Goal: Transaction & Acquisition: Purchase product/service

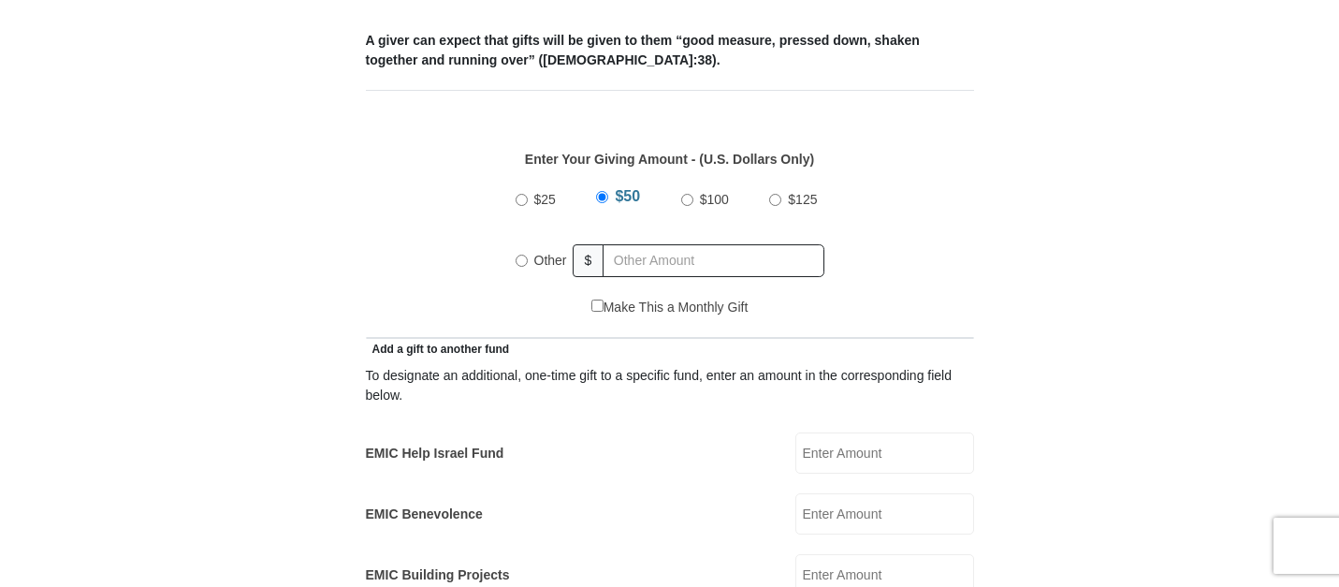
scroll to position [801, 0]
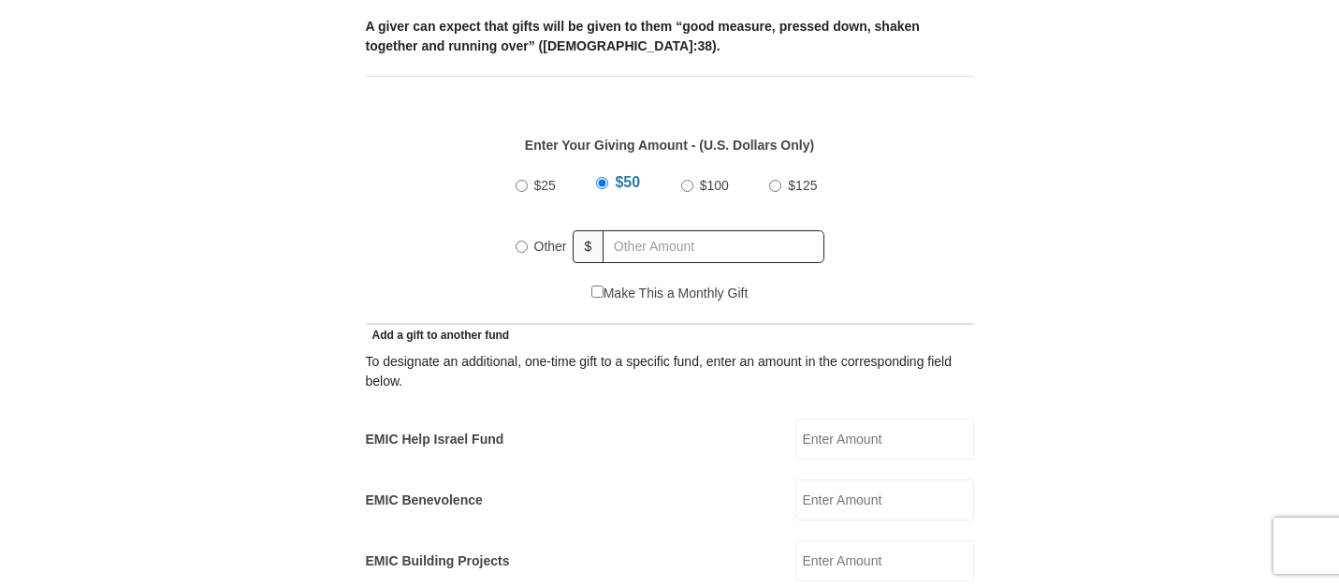
click at [520, 240] on input "Other" at bounding box center [522, 246] width 12 height 12
radio input "true"
click at [634, 230] on input "text" at bounding box center [717, 246] width 214 height 33
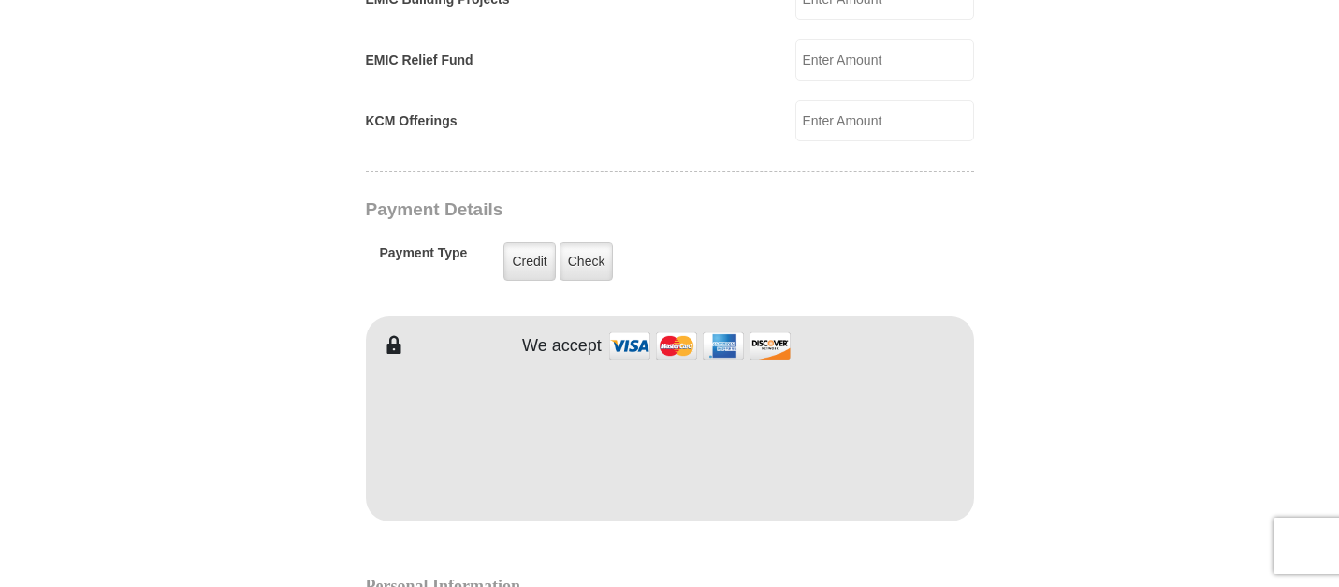
scroll to position [1368, 0]
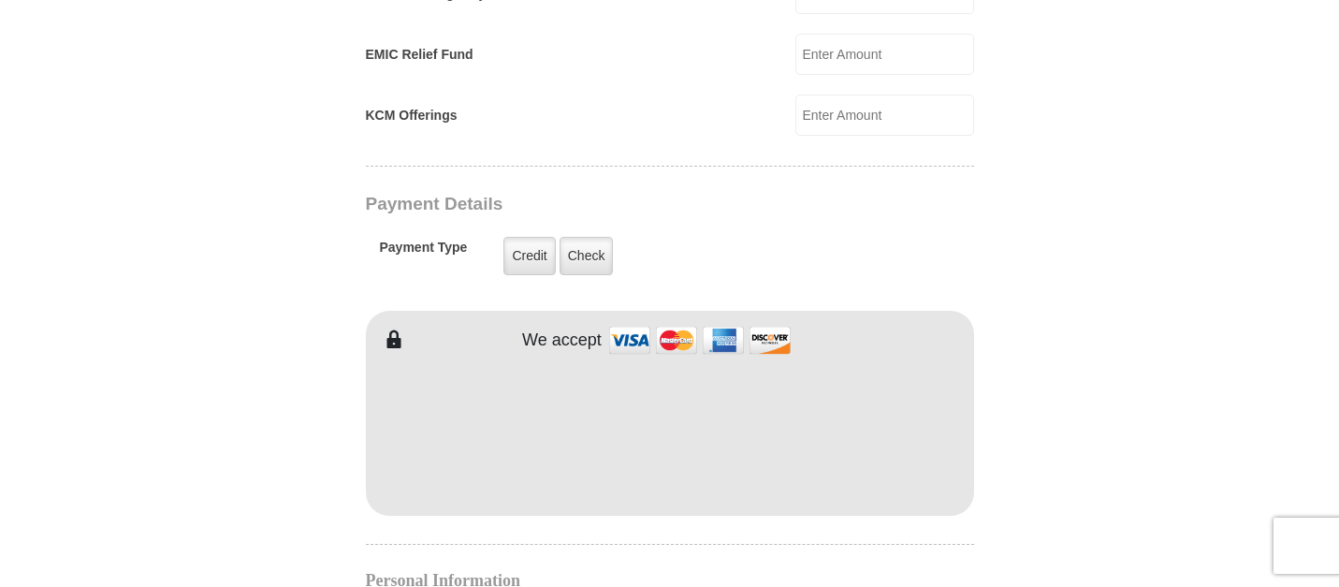
type input "2.00"
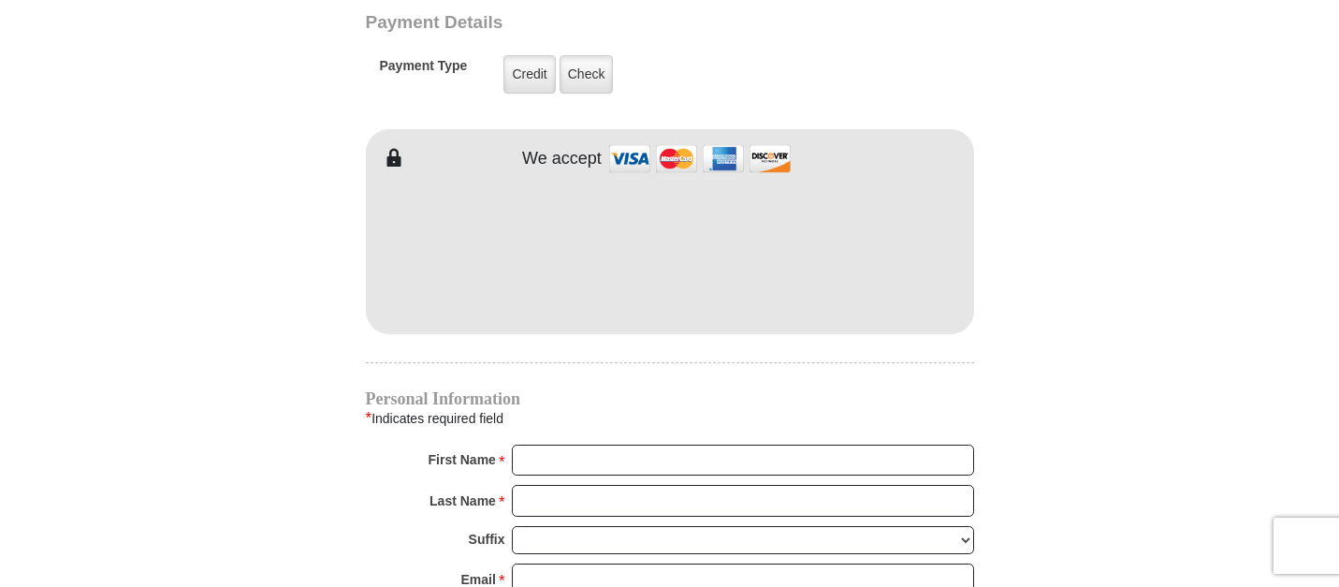
scroll to position [1578, 0]
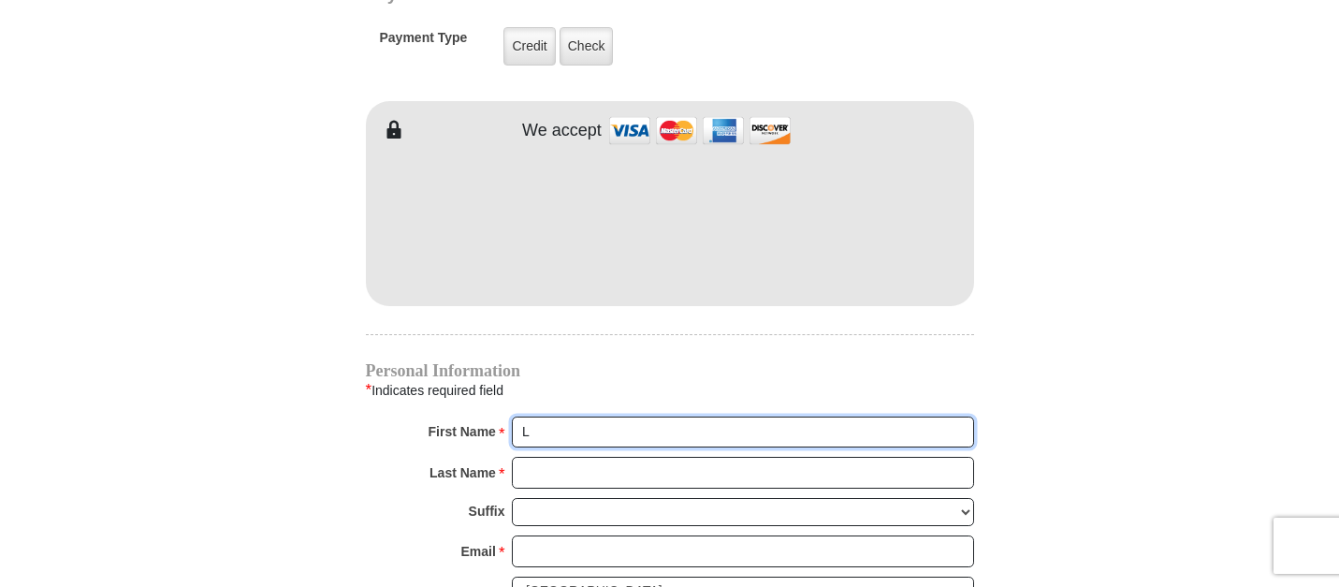
type input "[PERSON_NAME]"
type input "Rangel"
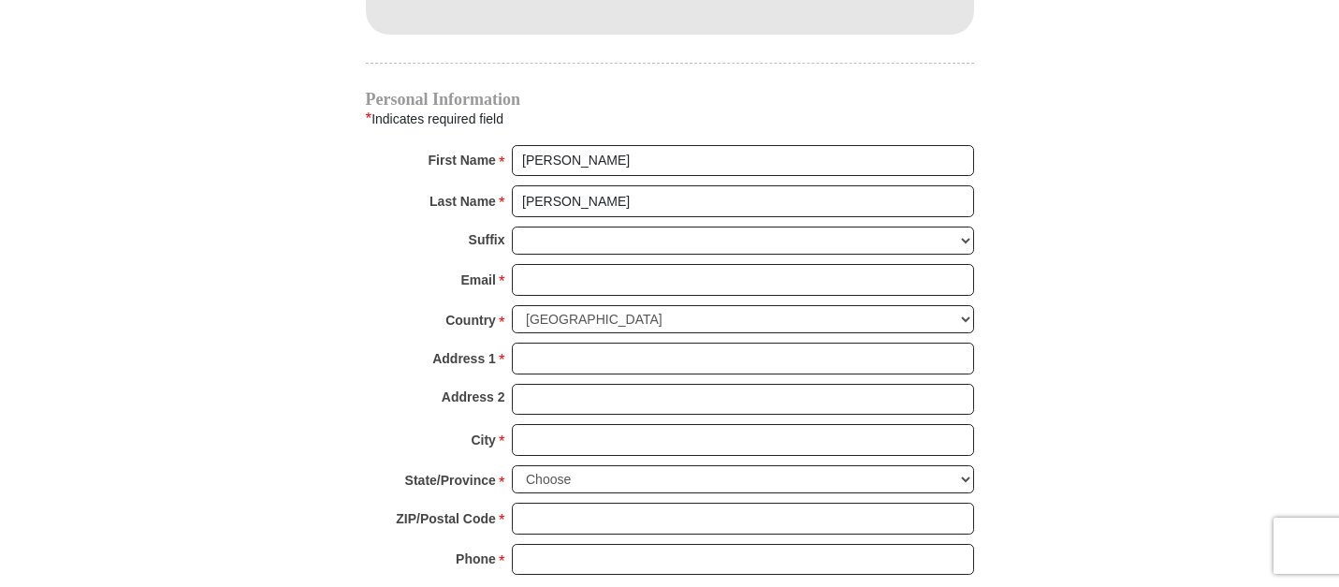
scroll to position [1852, 0]
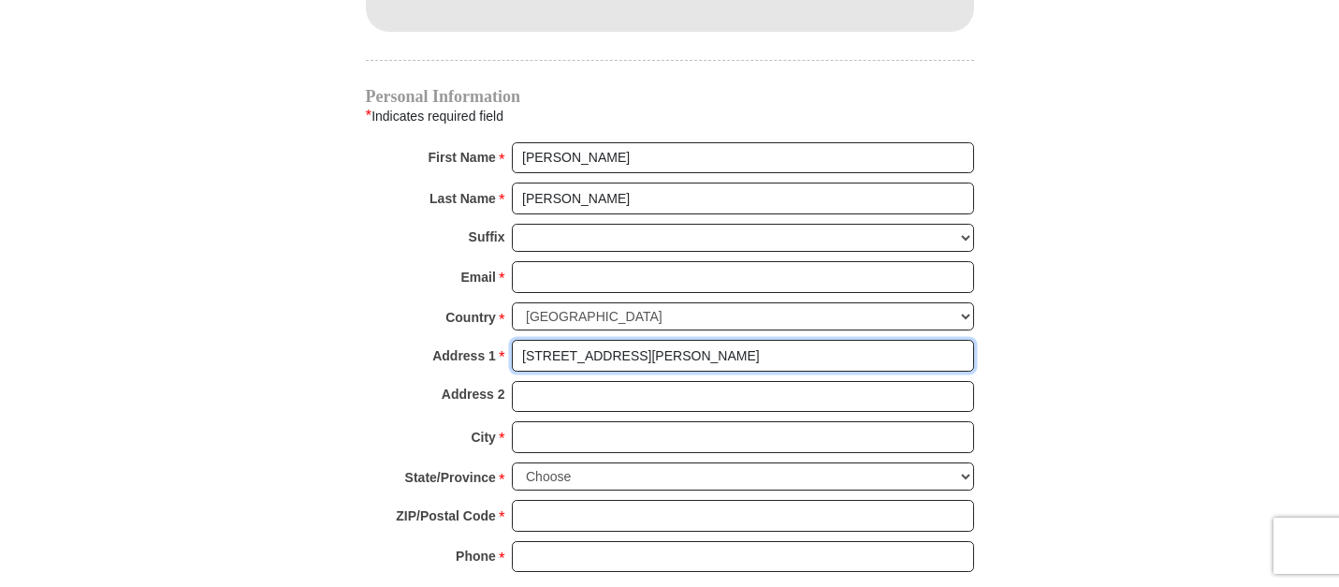
type input "1833 Yates Ave"
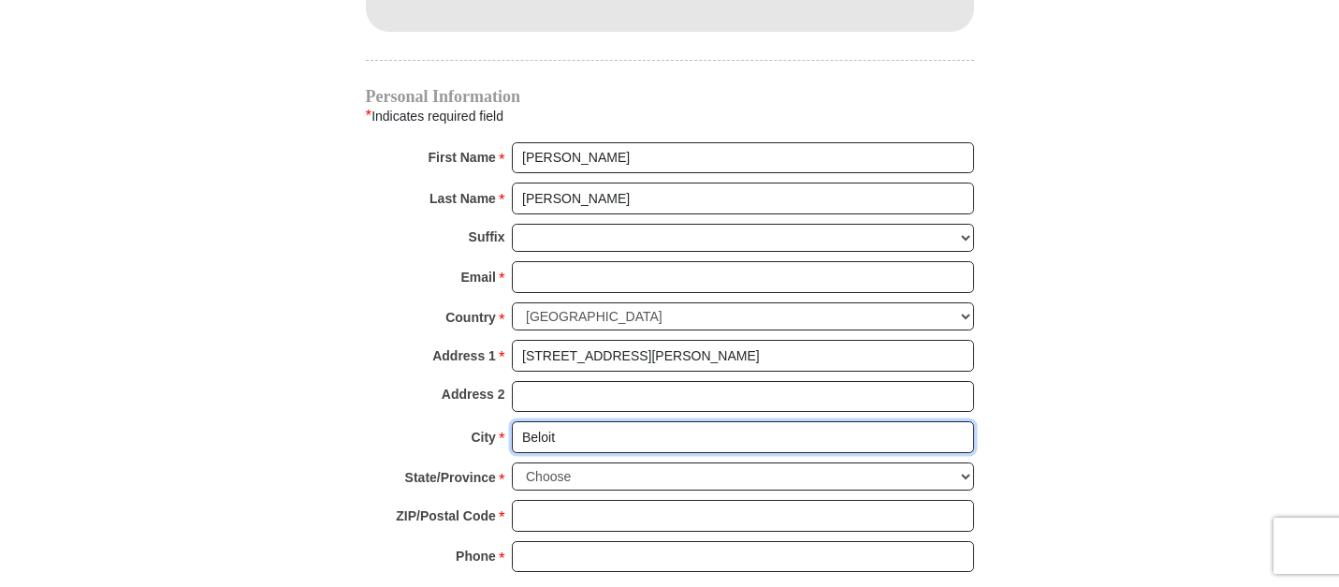
type input "Beloit"
select select "WI"
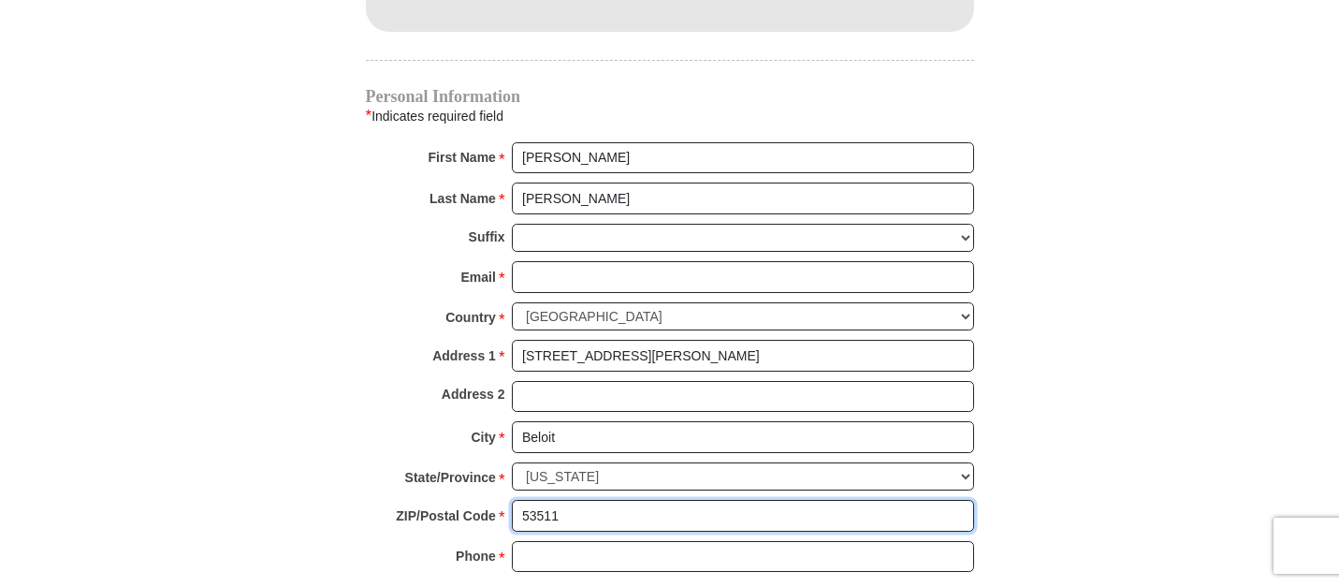
type input "53511"
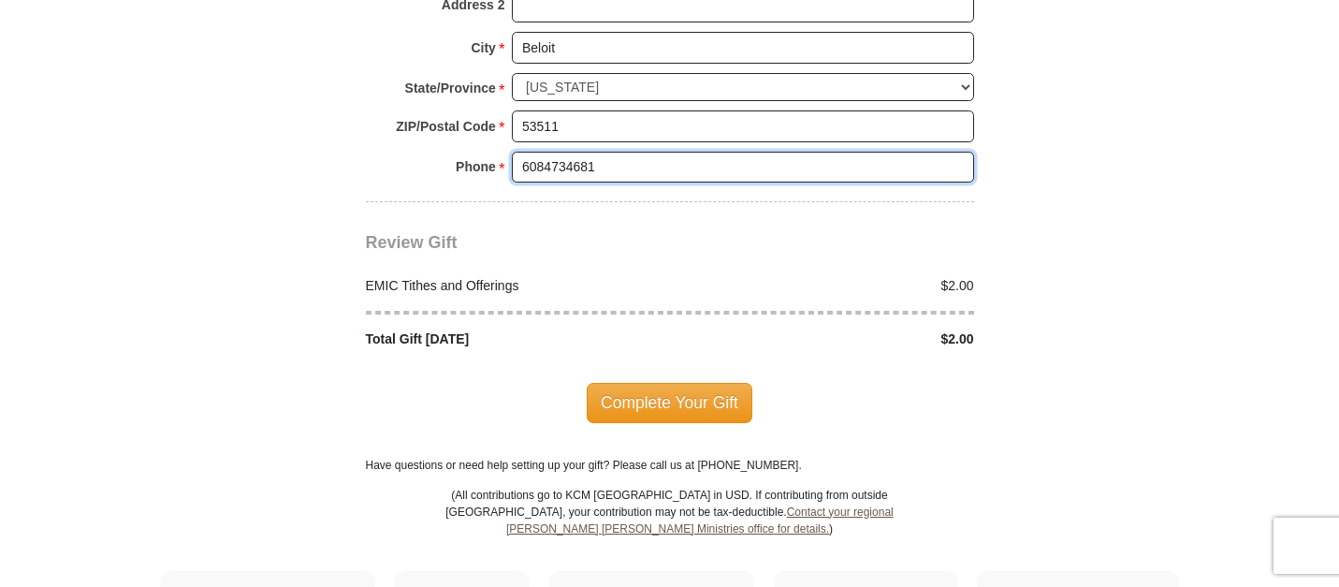
scroll to position [2246, 0]
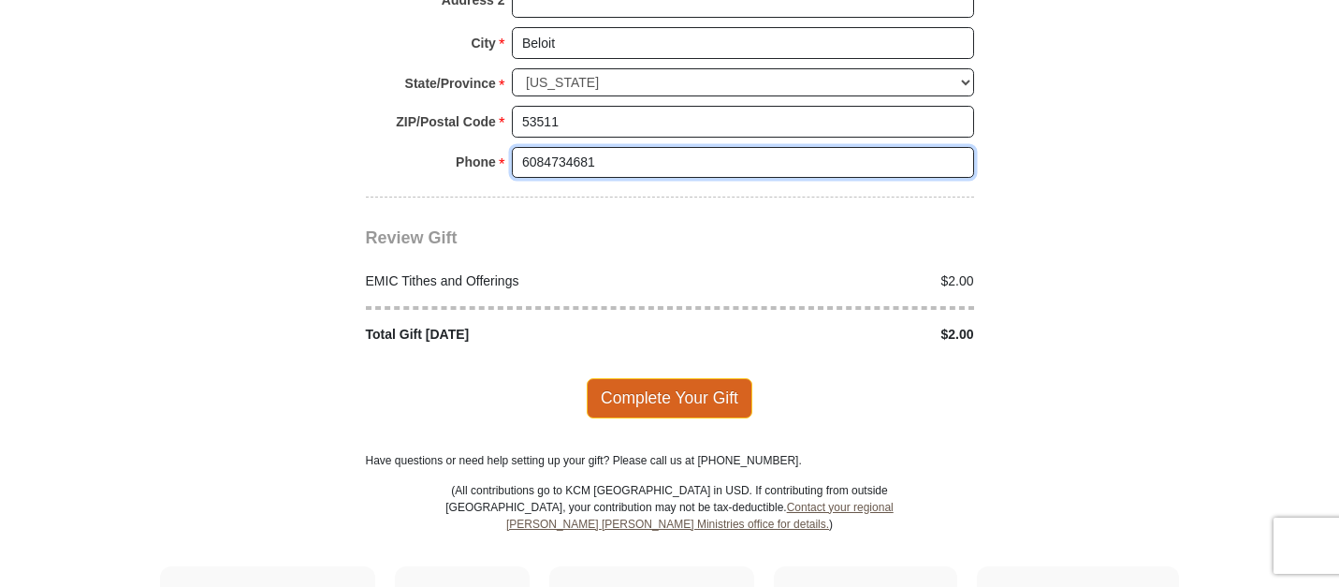
type input "6084734681"
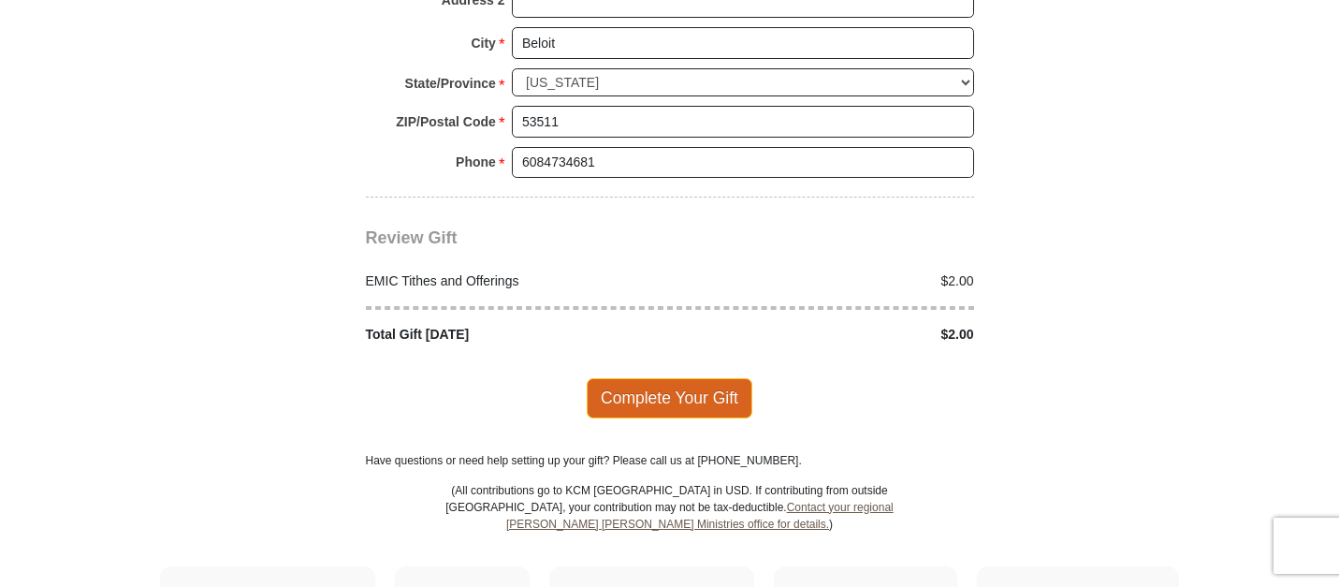
click at [670, 378] on span "Complete Your Gift" at bounding box center [670, 397] width 166 height 39
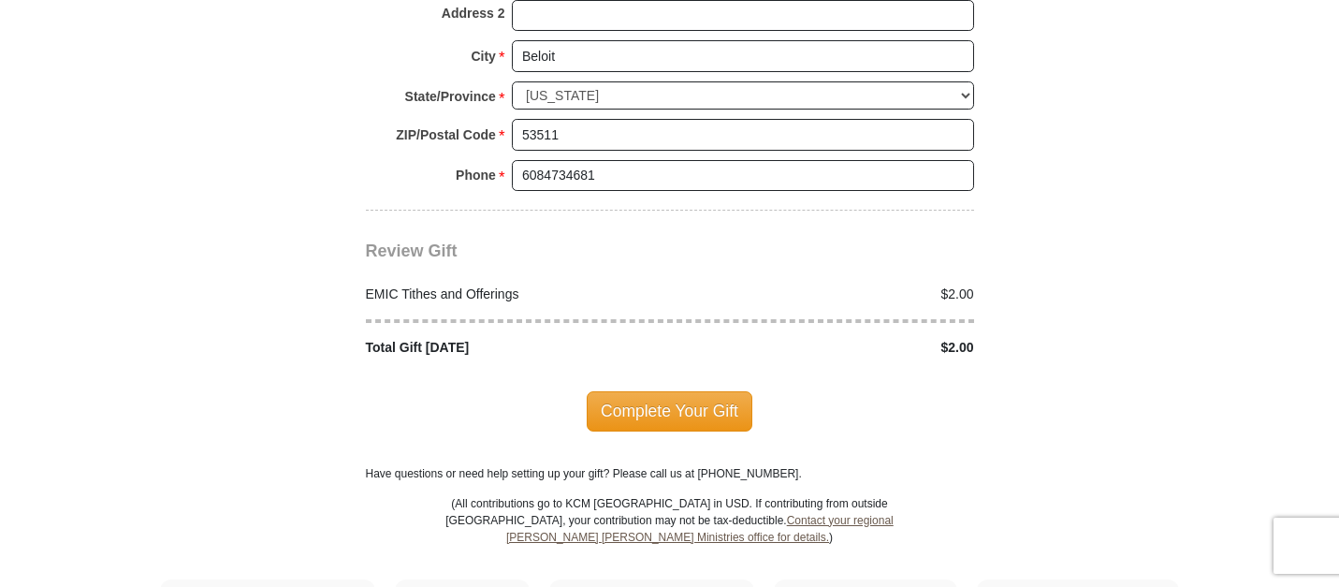
scroll to position [2276, 0]
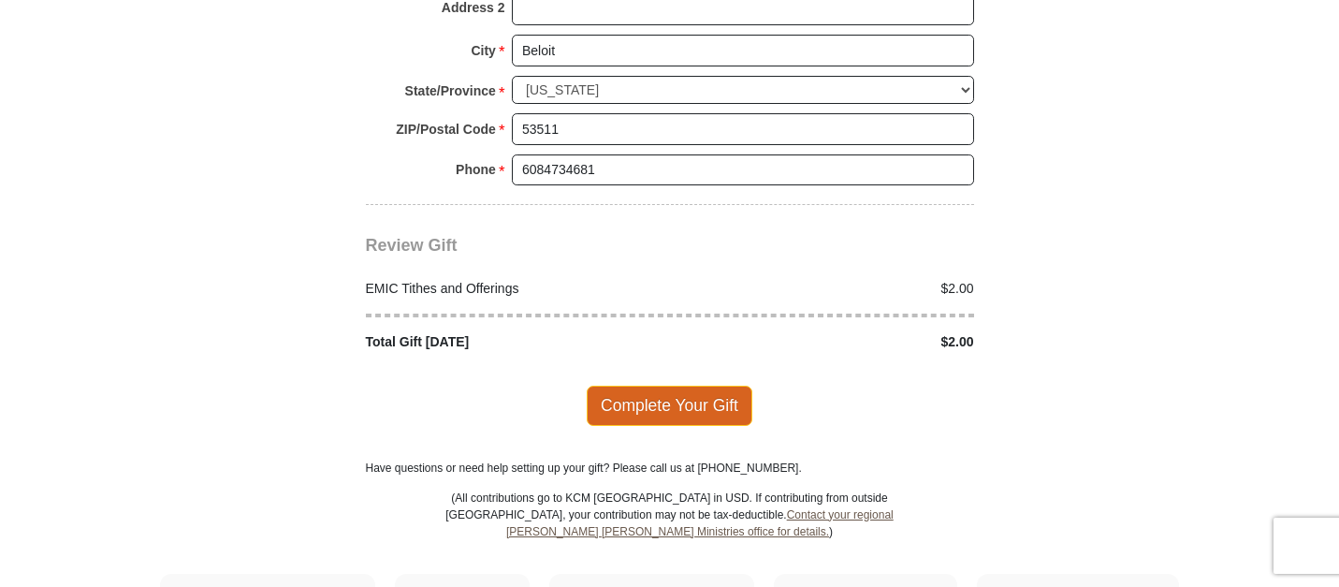
type input "angeluzrangel12@gmail.com"
click at [660, 386] on span "Complete Your Gift" at bounding box center [670, 405] width 166 height 39
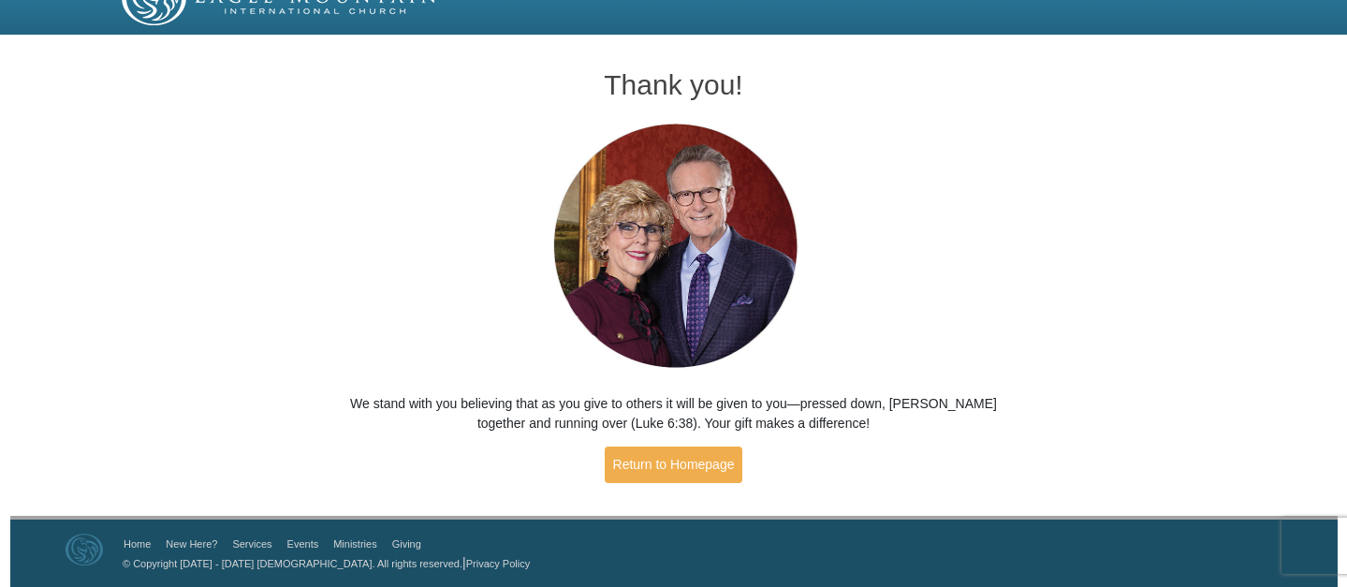
scroll to position [22, 0]
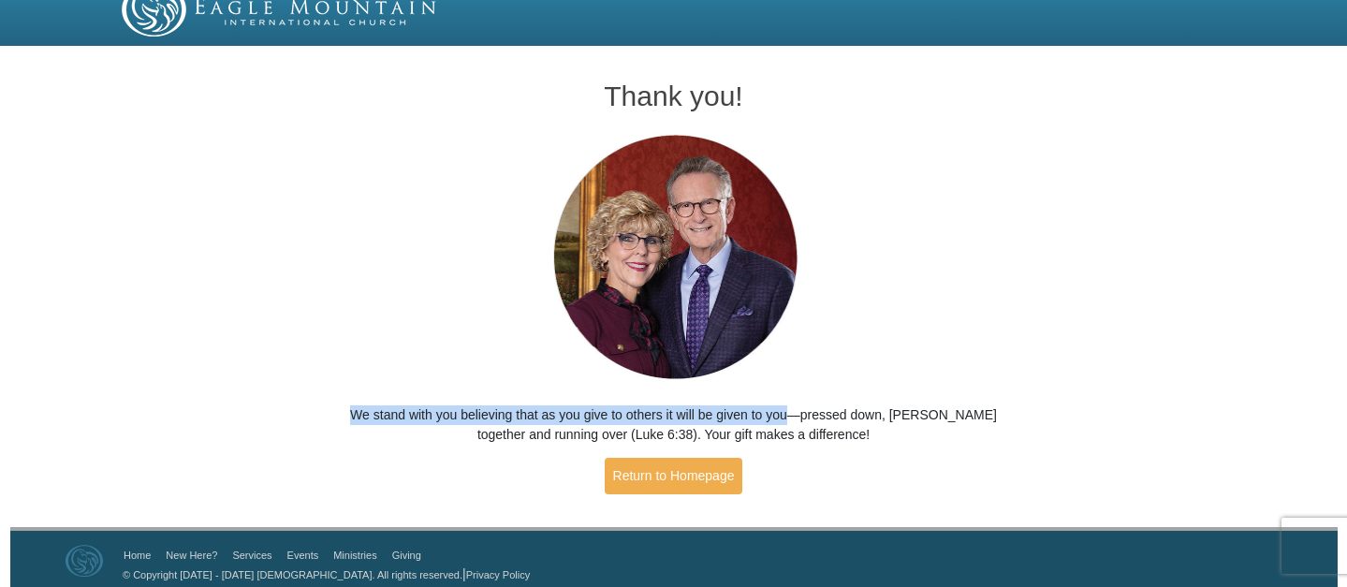
drag, startPoint x: 342, startPoint y: 410, endPoint x: 797, endPoint y: 415, distance: 455.7
click at [797, 415] on div "Thank you! We stand with you believing that as you give to others it will be gi…" at bounding box center [674, 279] width 674 height 455
copy p "We stand with you believing that as you give to others it will be given to you"
